Goal: Information Seeking & Learning: Learn about a topic

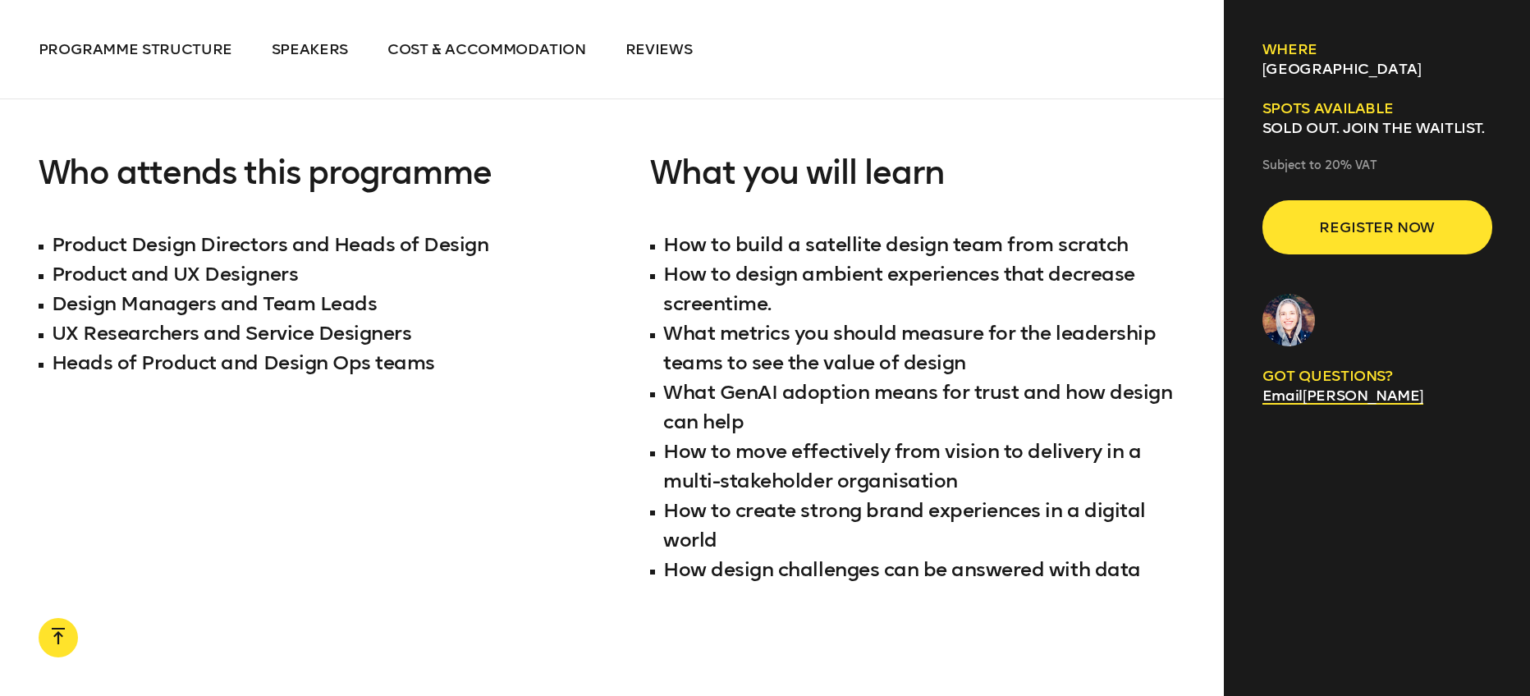
scroll to position [1583, 0]
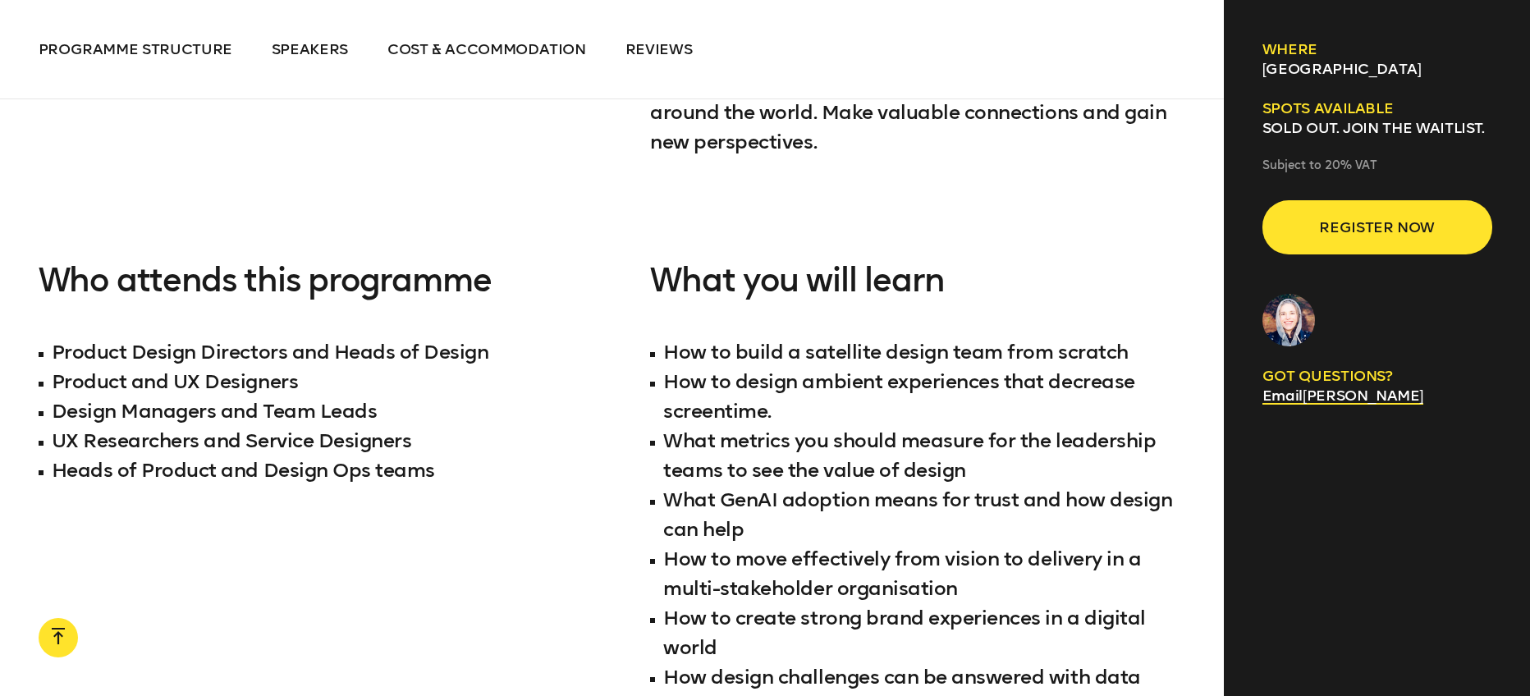
click at [442, 456] on li "Heads of Product and Design Ops teams" at bounding box center [306, 471] width 535 height 30
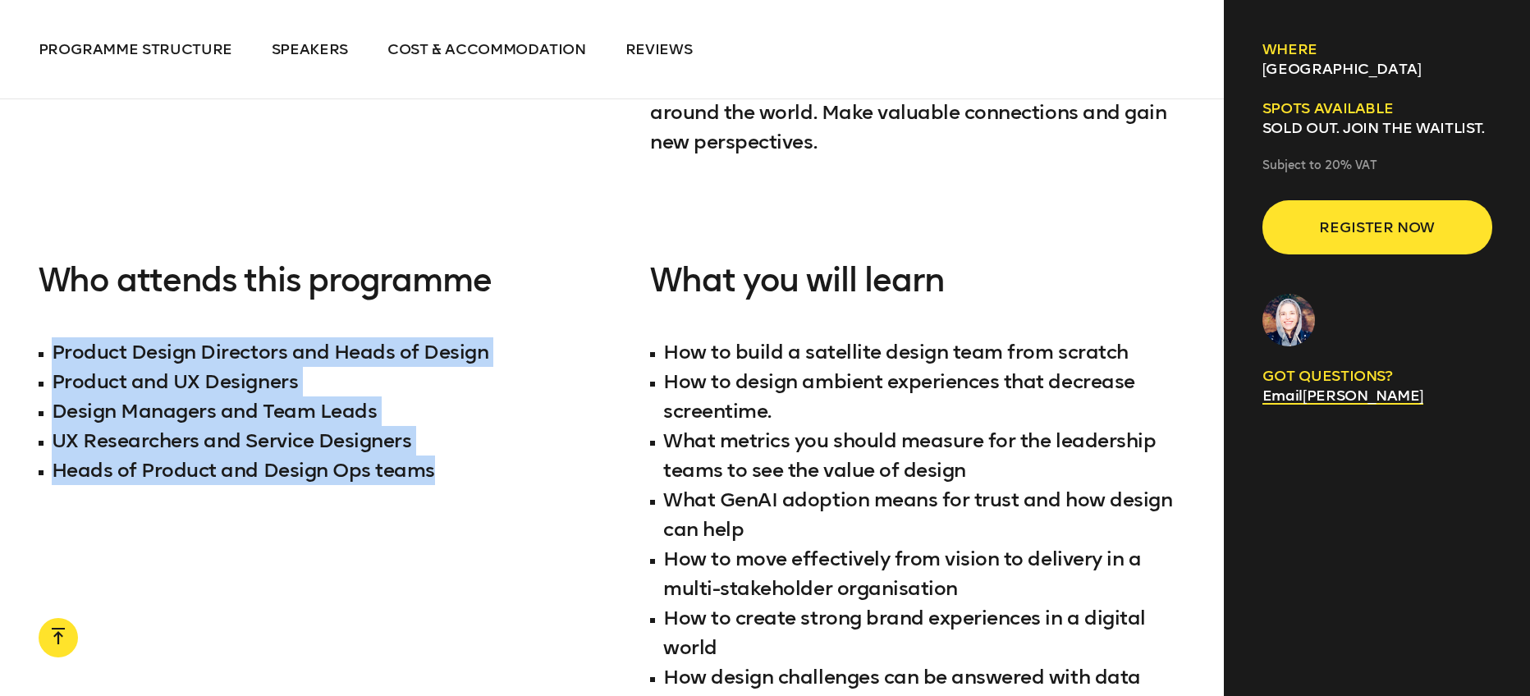
drag, startPoint x: 444, startPoint y: 448, endPoint x: 54, endPoint y: 324, distance: 409.1
click at [54, 337] on ul "Product Design Directors and Heads of Design Product and UX Designers Design Ma…" at bounding box center [306, 411] width 535 height 148
copy ul "Product Design Directors and Heads of Design Product and UX Designers Design Ma…"
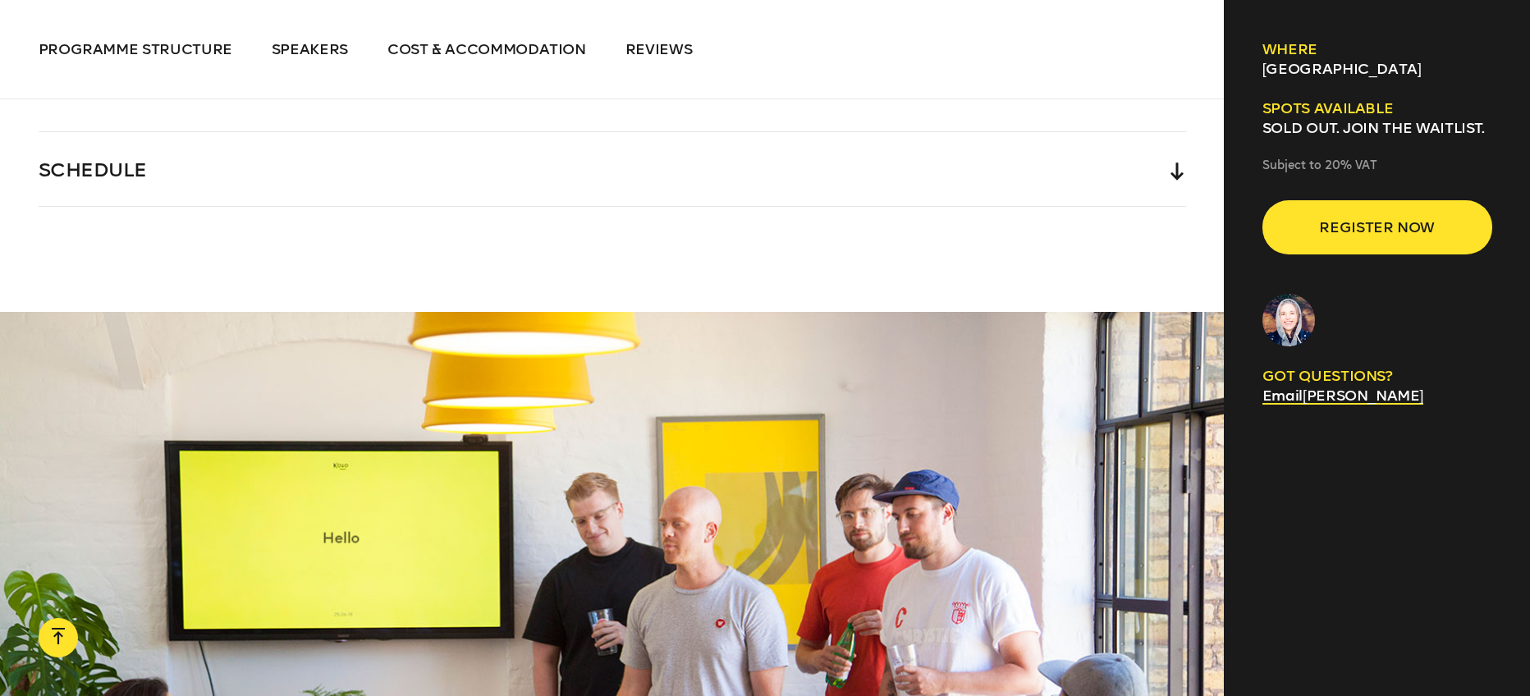
scroll to position [3644, 0]
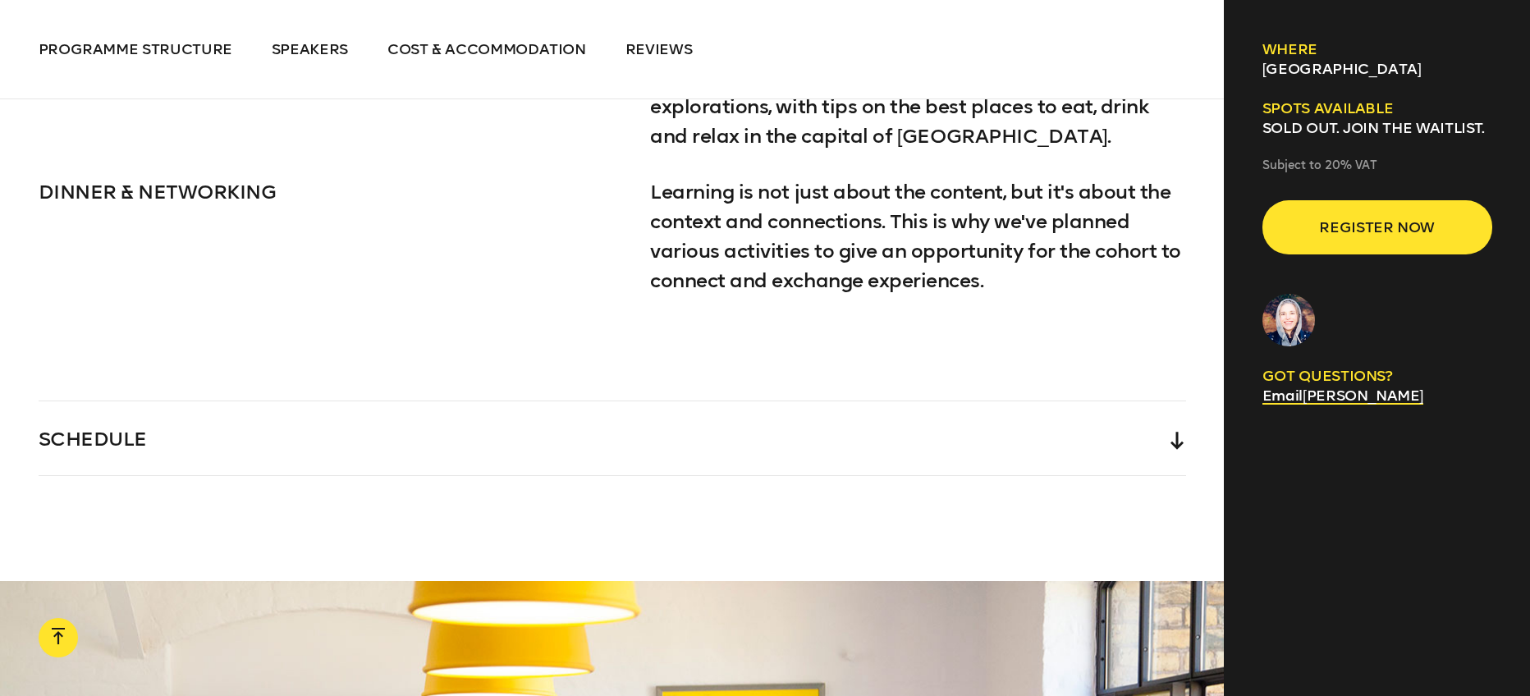
click at [165, 420] on div "SCHEDULE" at bounding box center [612, 438] width 1147 height 74
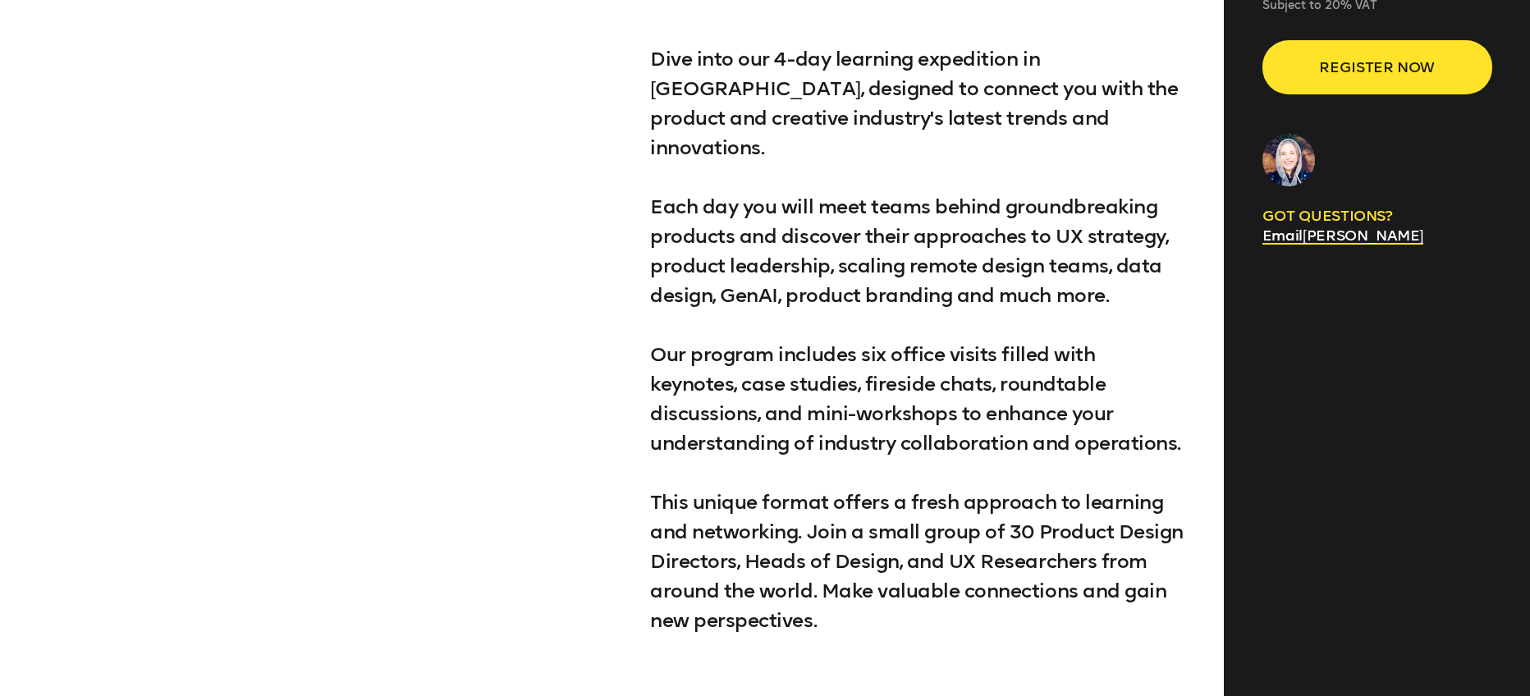
scroll to position [0, 0]
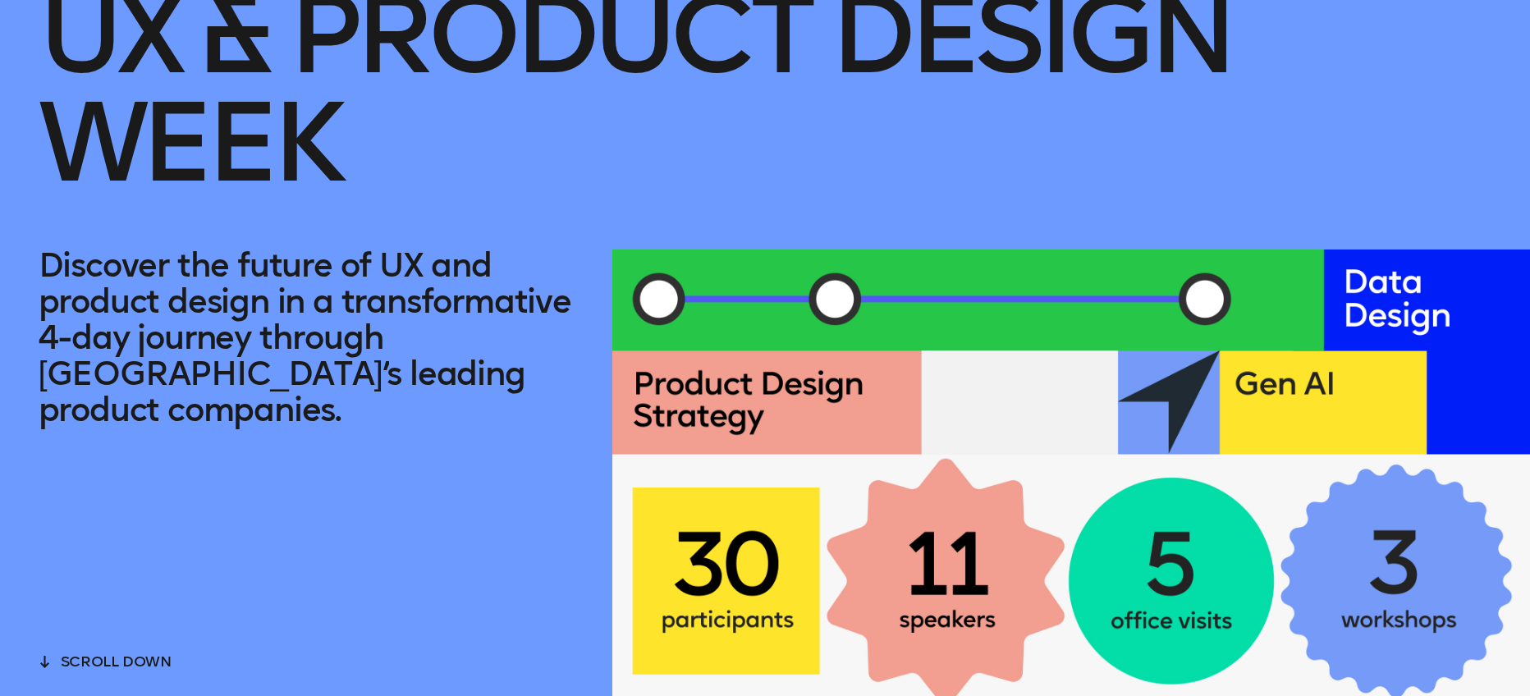
click at [364, 317] on p "Discover the future of UX and product design in a transformative 4-day journey …" at bounding box center [306, 337] width 535 height 181
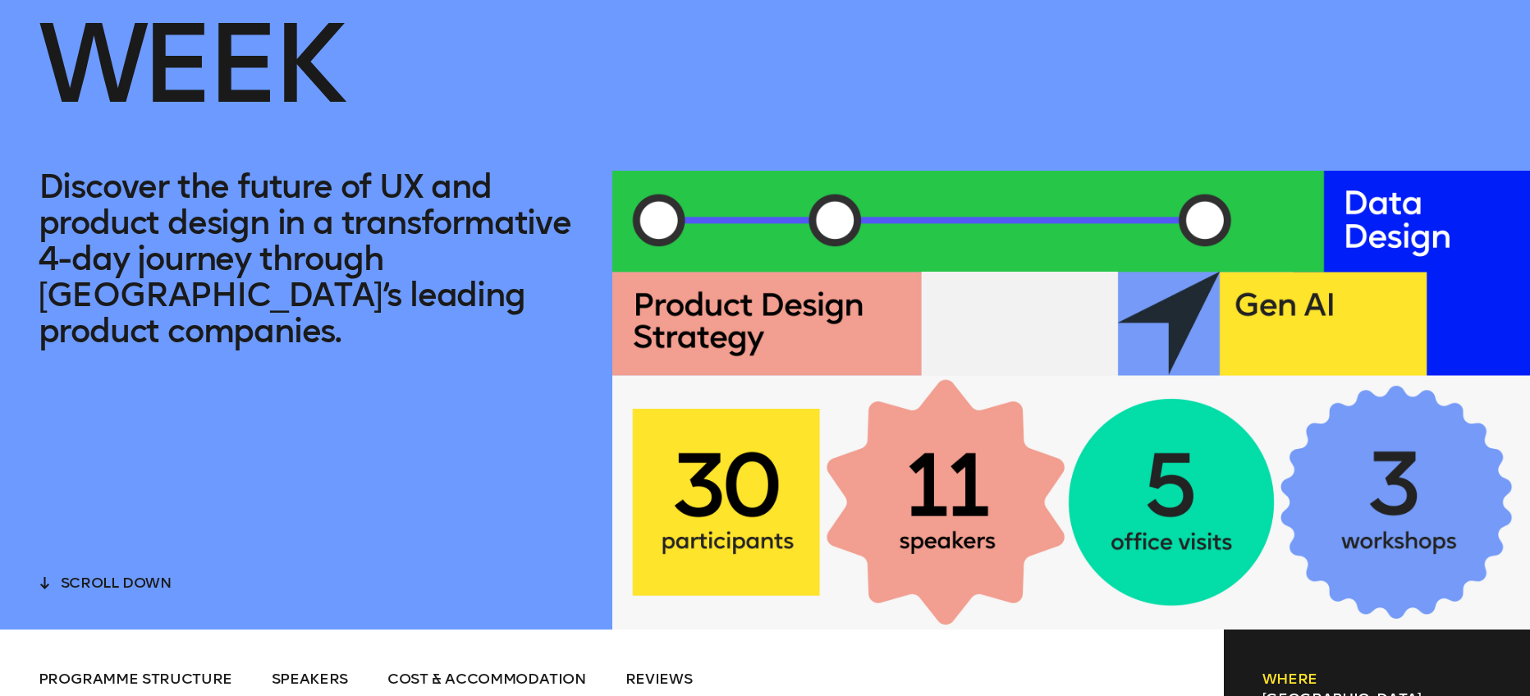
scroll to position [355, 0]
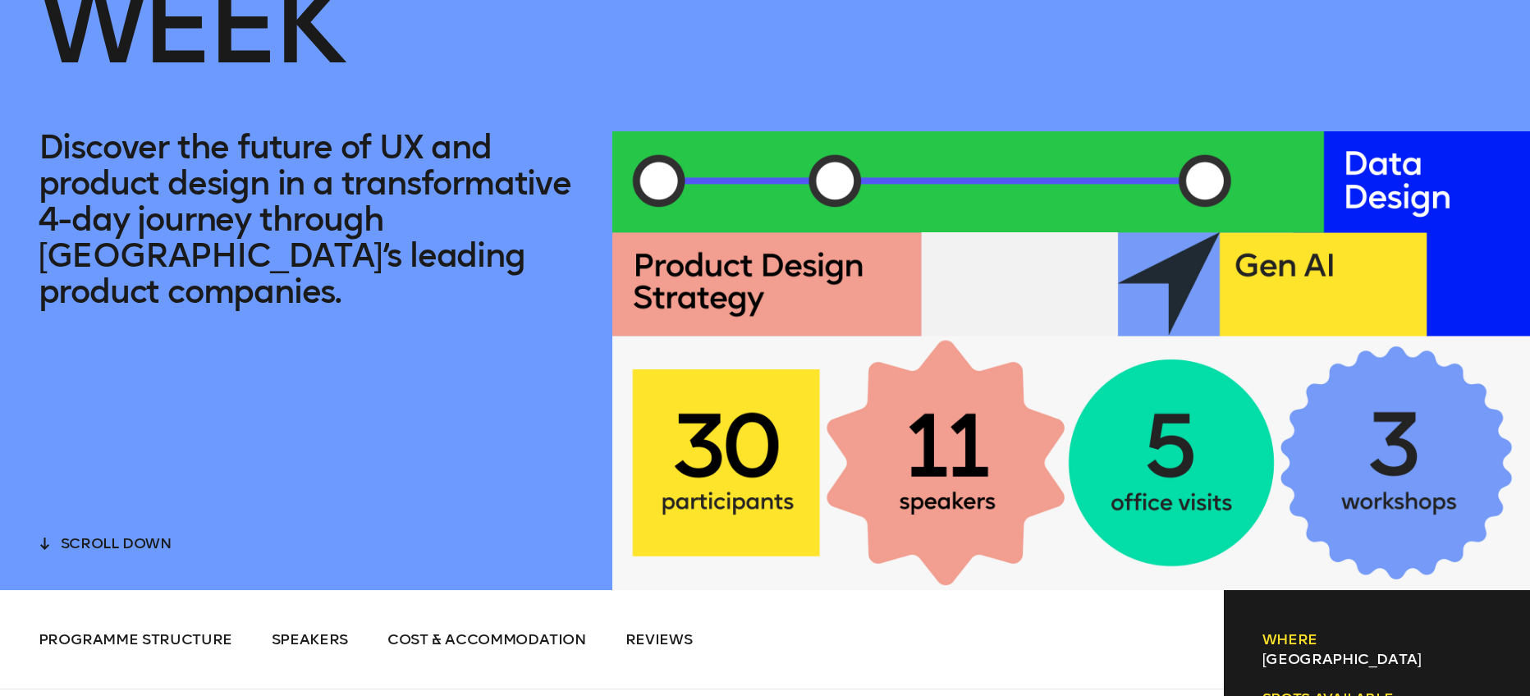
click at [862, 487] on div at bounding box center [1071, 360] width 918 height 459
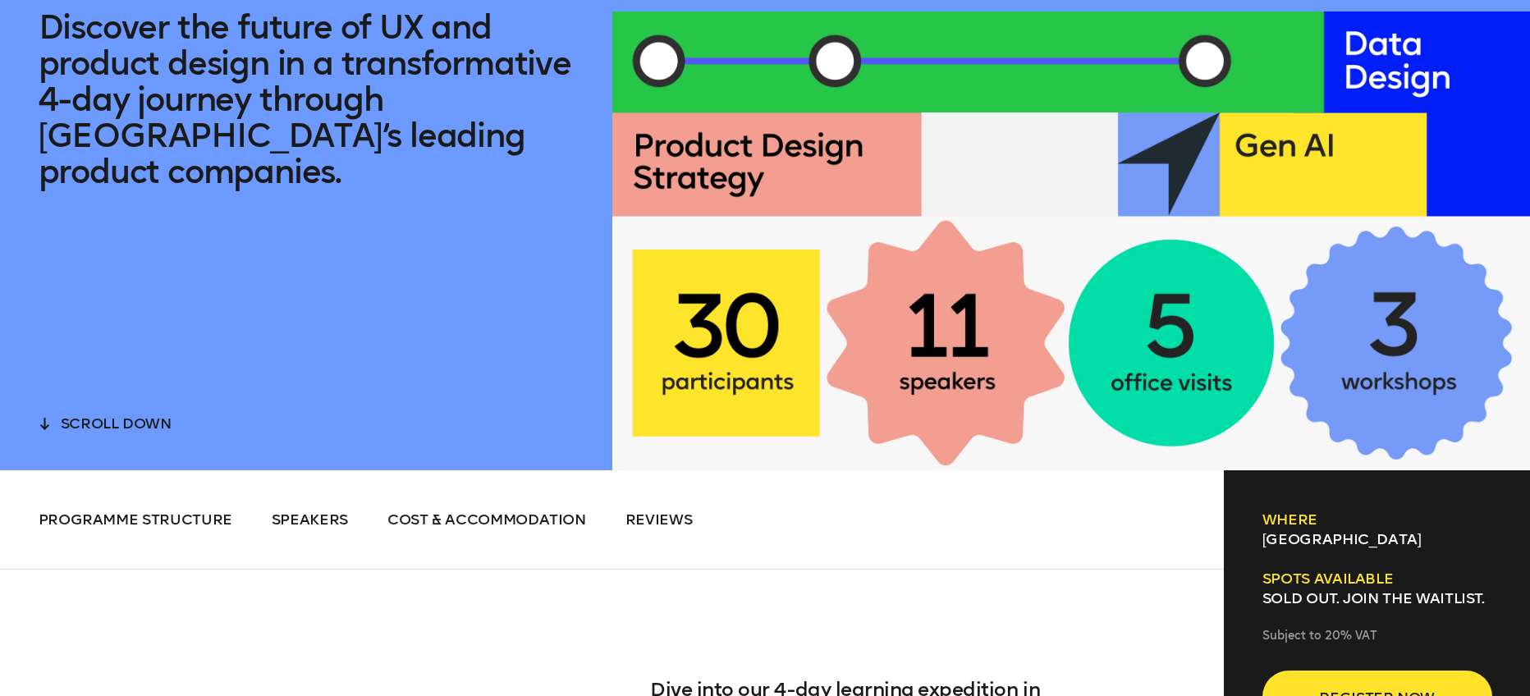
scroll to position [576, 0]
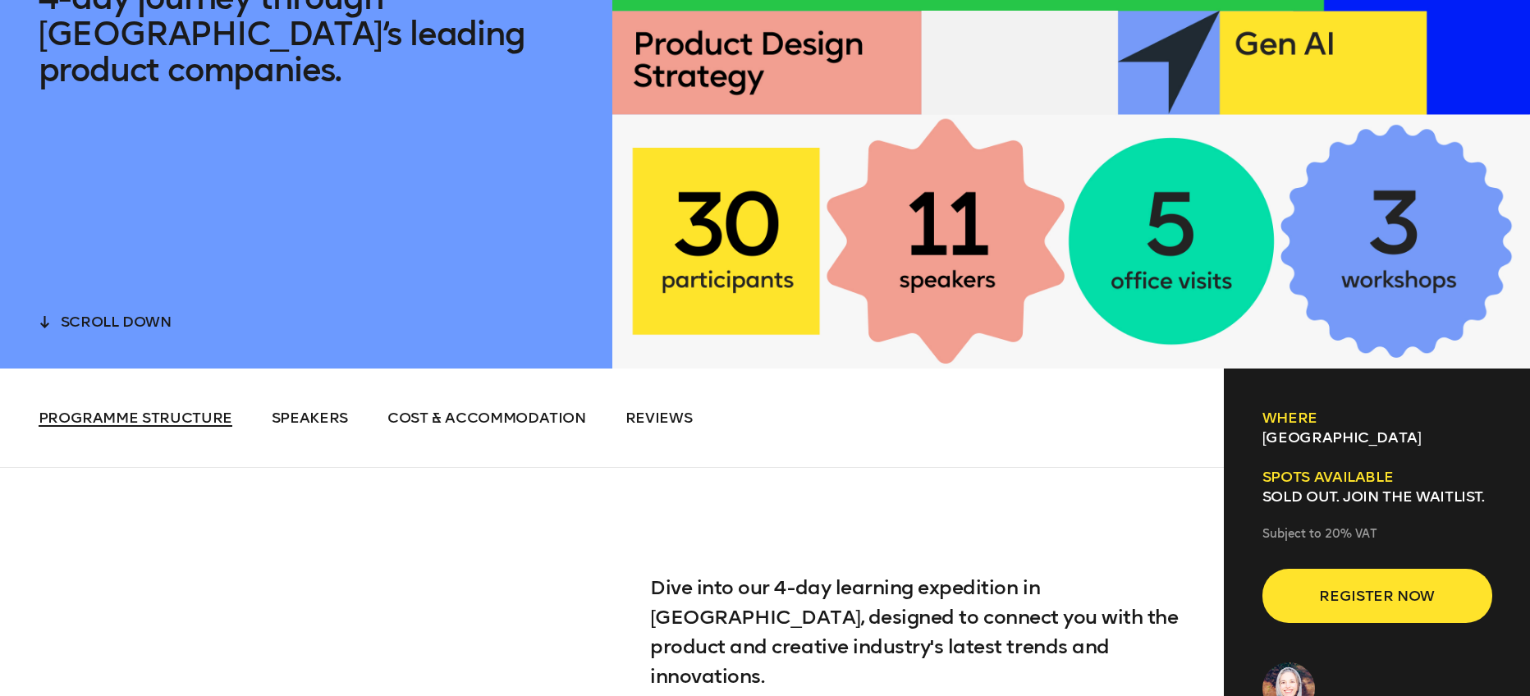
click at [208, 424] on span "Programme structure" at bounding box center [136, 418] width 194 height 18
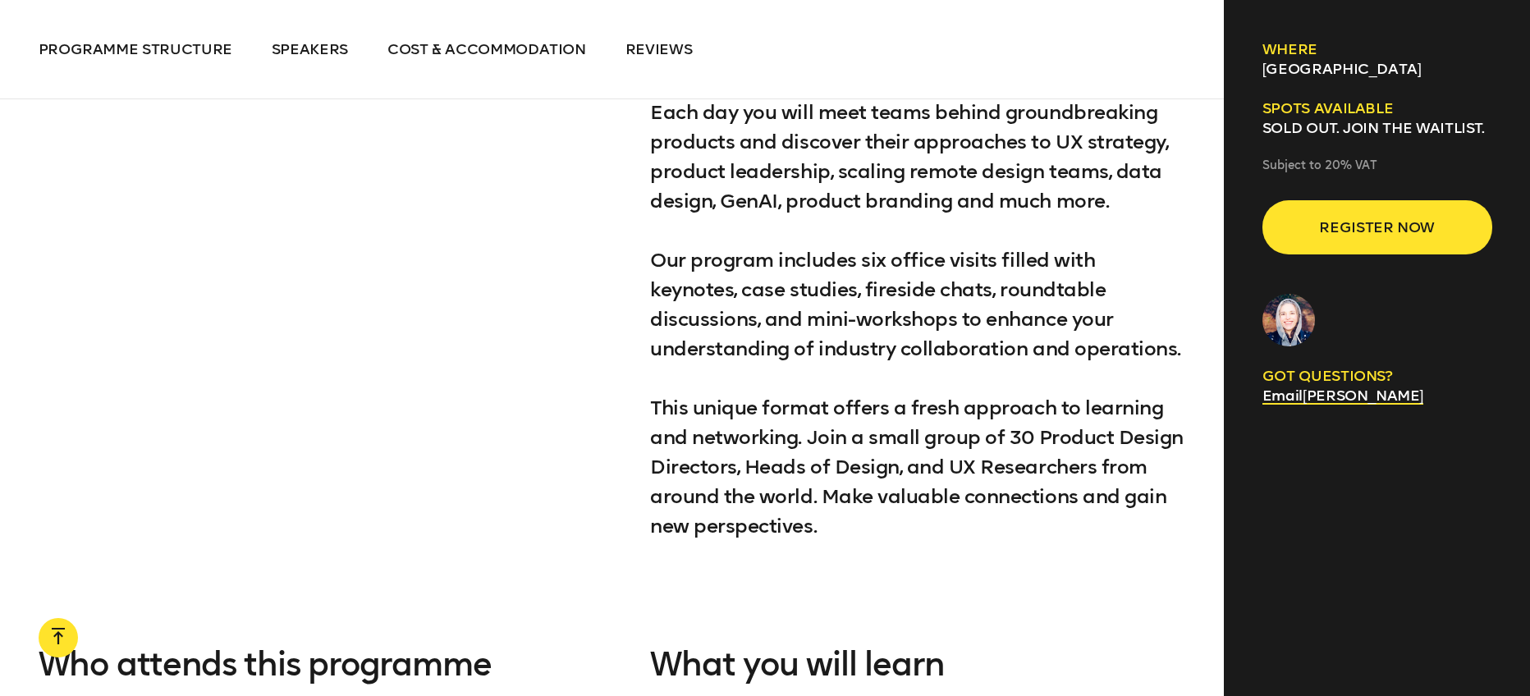
scroll to position [0, 0]
